Goal: Transaction & Acquisition: Download file/media

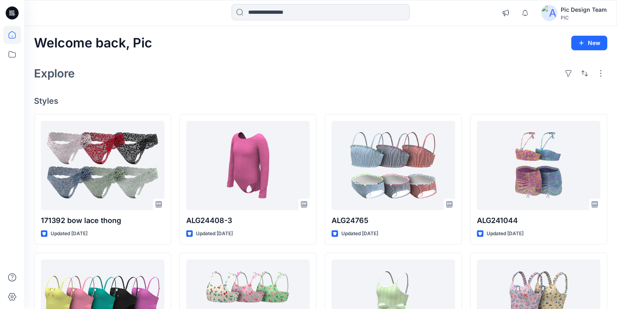
click at [16, 10] on icon at bounding box center [12, 12] width 13 height 13
click at [13, 36] on icon at bounding box center [12, 35] width 18 height 18
click at [11, 34] on icon at bounding box center [12, 35] width 18 height 18
click at [6, 53] on icon at bounding box center [12, 54] width 18 height 18
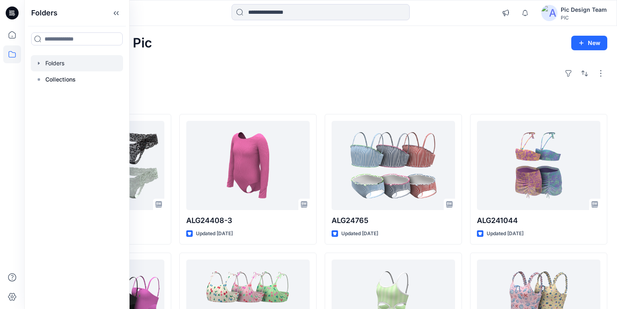
click at [49, 64] on div at bounding box center [77, 63] width 92 height 16
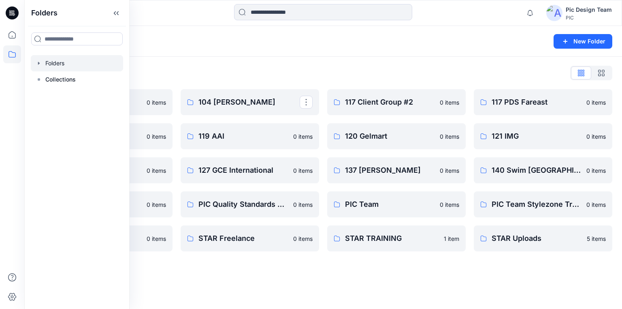
click at [304, 272] on div "Folders New Folder Folders List 103 HIS International 0 items 118 Add Black 0 i…" at bounding box center [323, 167] width 598 height 283
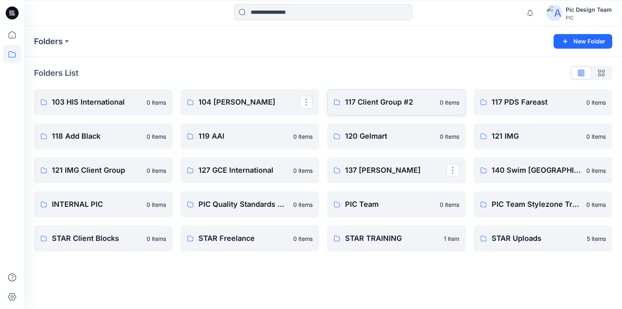
click at [352, 98] on p "117 Client Group #2" at bounding box center [390, 101] width 90 height 11
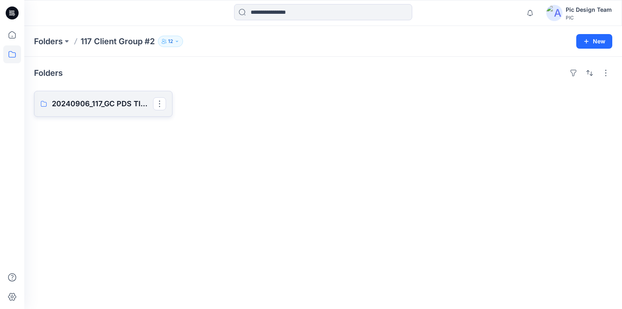
click at [72, 102] on p "20240906_117_GC PDS TIME & TRU S325" at bounding box center [102, 103] width 101 height 11
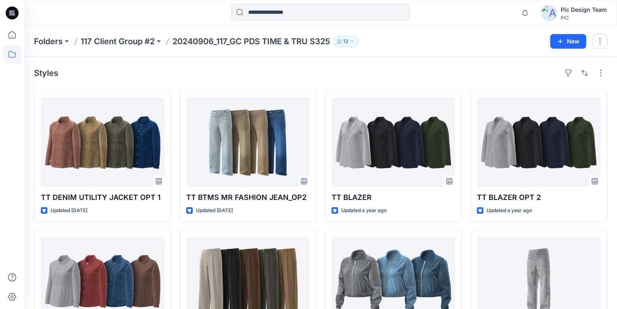
click at [193, 38] on p "20240906_117_GC PDS TIME & TRU S325" at bounding box center [252, 41] width 158 height 11
click at [133, 42] on p "117 Client Group #2" at bounding box center [118, 41] width 74 height 11
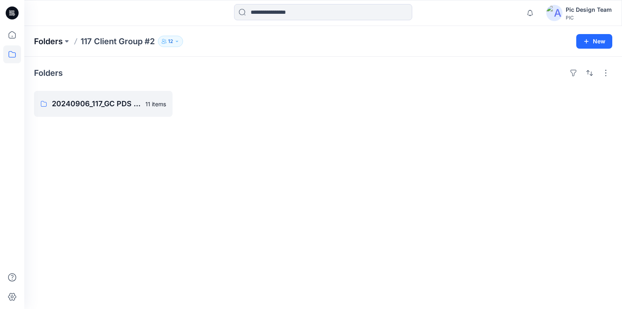
click at [54, 40] on p "Folders" at bounding box center [48, 41] width 29 height 11
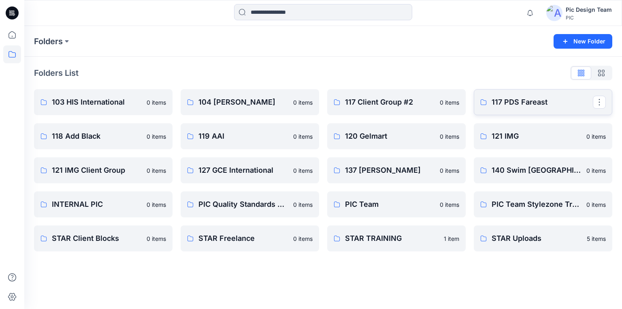
click at [538, 103] on p "117 PDS Fareast" at bounding box center [542, 101] width 101 height 11
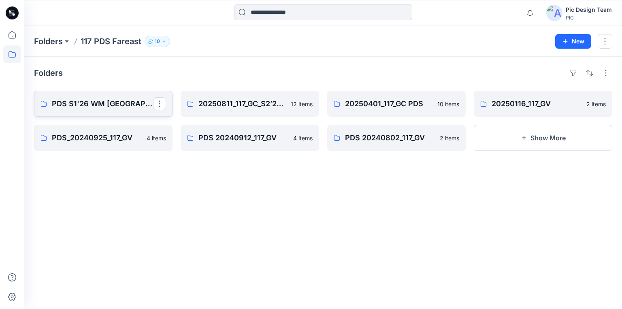
click at [93, 103] on p "PDS S1'26 WM USA 20250522_117_GC" at bounding box center [102, 103] width 101 height 11
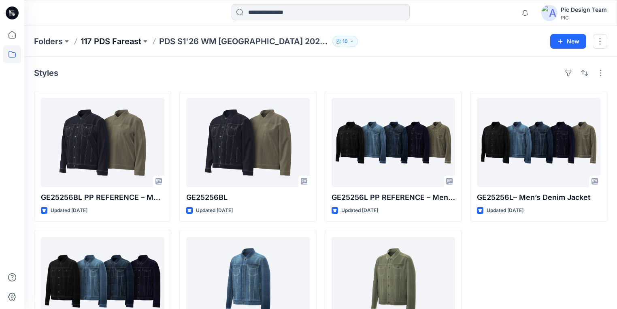
click at [126, 42] on p "117 PDS Fareast" at bounding box center [111, 41] width 61 height 11
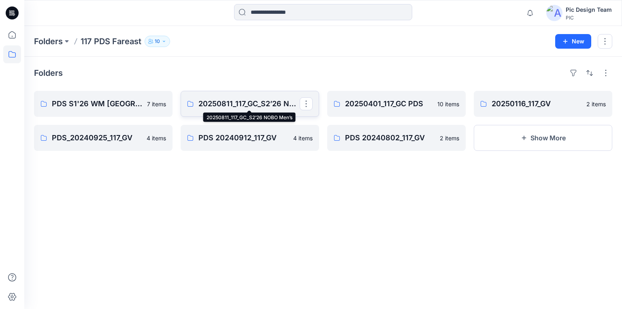
click at [207, 104] on p "20250811_117_GC_S2’26 NOBO Men’s" at bounding box center [248, 103] width 101 height 11
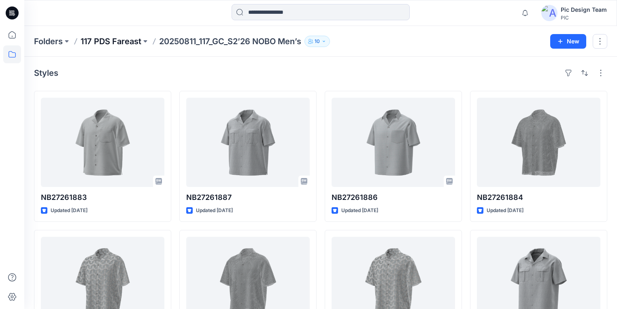
click at [121, 39] on p "117 PDS Fareast" at bounding box center [111, 41] width 61 height 11
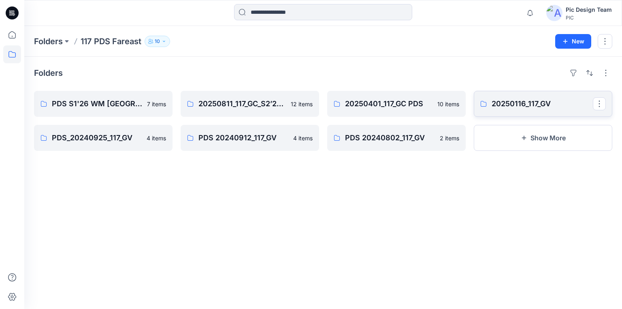
click at [519, 104] on p "20250116_117_GV" at bounding box center [542, 103] width 101 height 11
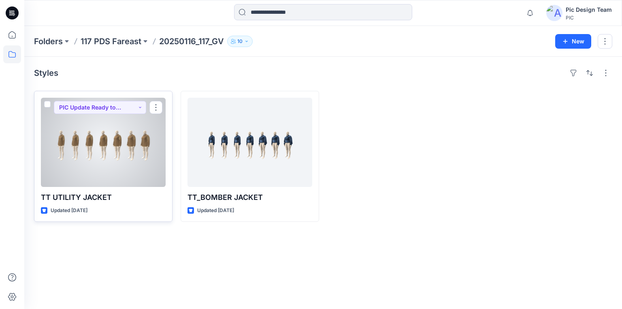
click at [83, 147] on div at bounding box center [103, 142] width 125 height 89
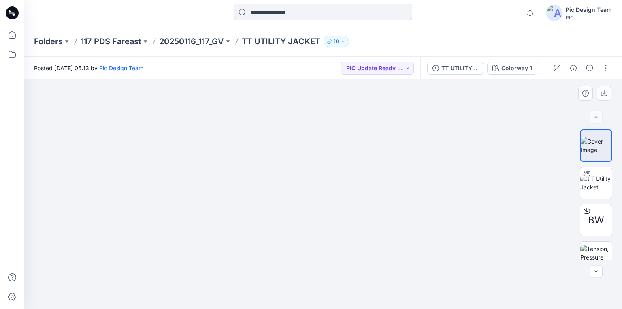
click at [383, 201] on img at bounding box center [323, 159] width 370 height 300
click at [596, 178] on img at bounding box center [596, 182] width 32 height 17
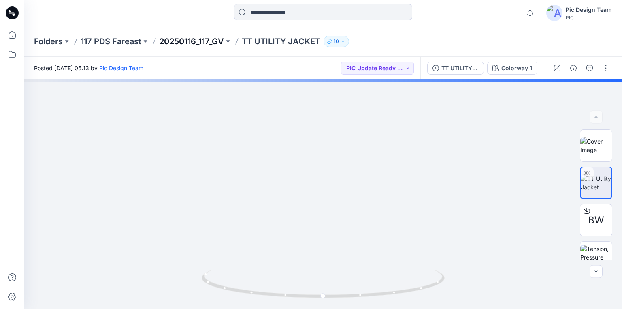
click at [191, 39] on p "20250116_117_GV" at bounding box center [191, 41] width 65 height 11
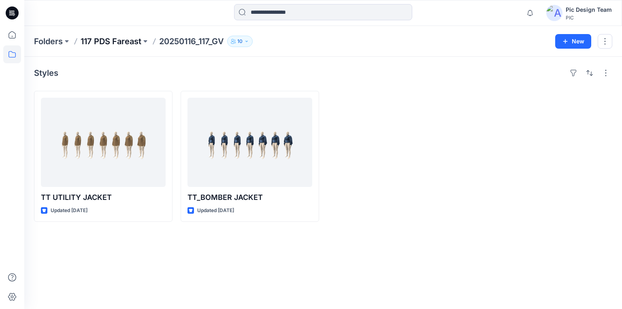
click at [128, 39] on p "117 PDS Fareast" at bounding box center [111, 41] width 61 height 11
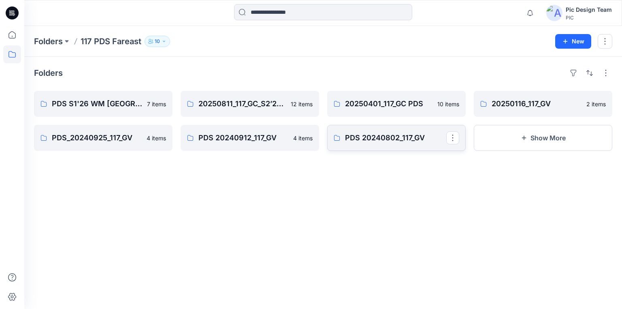
click at [395, 136] on p "PDS 20240802_117_GV" at bounding box center [395, 137] width 101 height 11
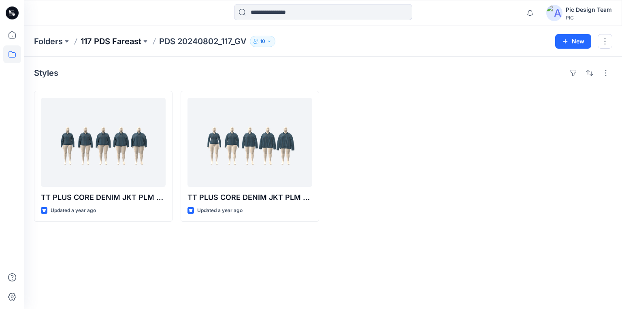
click at [136, 41] on p "117 PDS Fareast" at bounding box center [111, 41] width 61 height 11
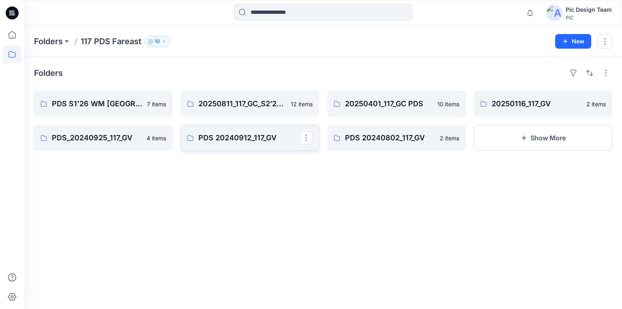
click at [243, 138] on p "PDS 20240912_117_GV" at bounding box center [248, 137] width 101 height 11
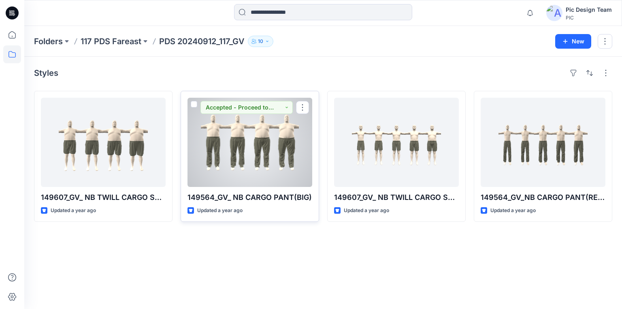
click at [240, 128] on div at bounding box center [249, 142] width 125 height 89
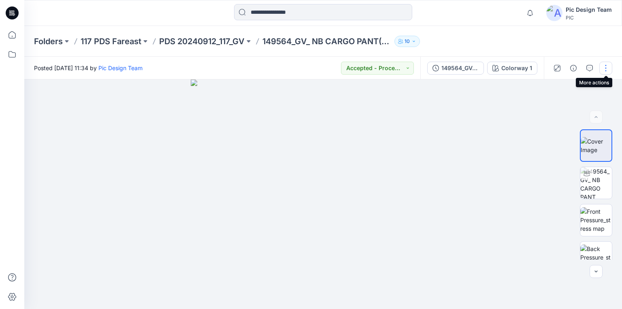
click at [605, 66] on button "button" at bounding box center [605, 68] width 13 height 13
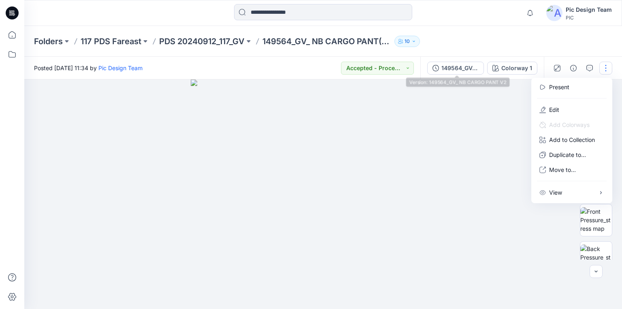
click at [457, 69] on div "149564_GV_ NB CARGO PANT V2" at bounding box center [459, 68] width 37 height 9
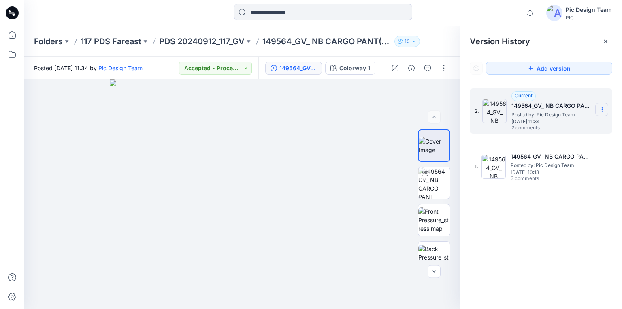
click at [600, 109] on icon at bounding box center [602, 110] width 6 height 6
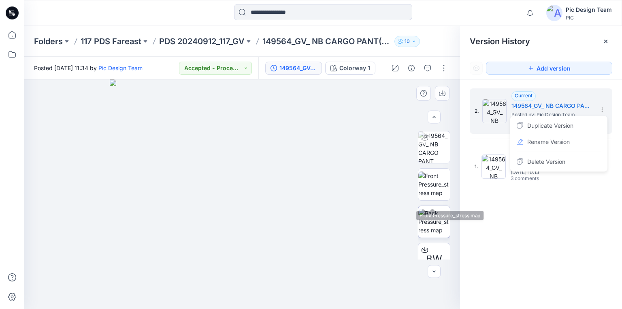
scroll to position [51, 0]
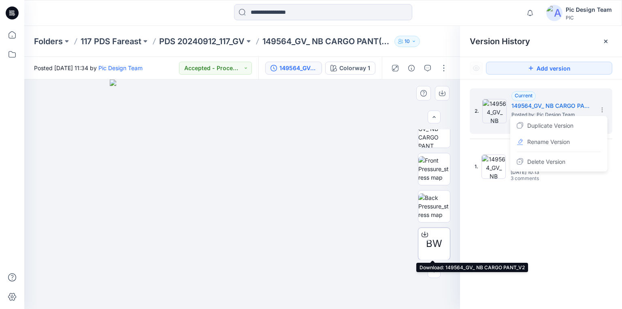
click at [422, 231] on icon at bounding box center [425, 234] width 6 height 6
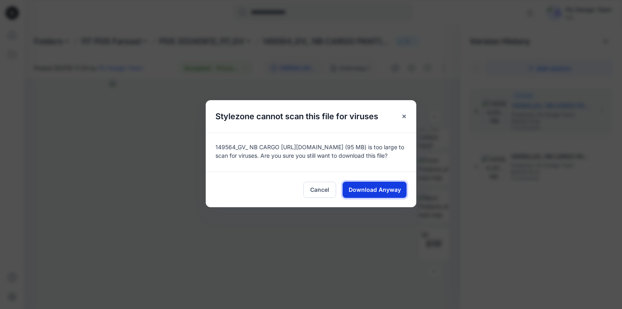
click at [356, 188] on span "Download Anyway" at bounding box center [375, 189] width 52 height 9
